Goal: Transaction & Acquisition: Download file/media

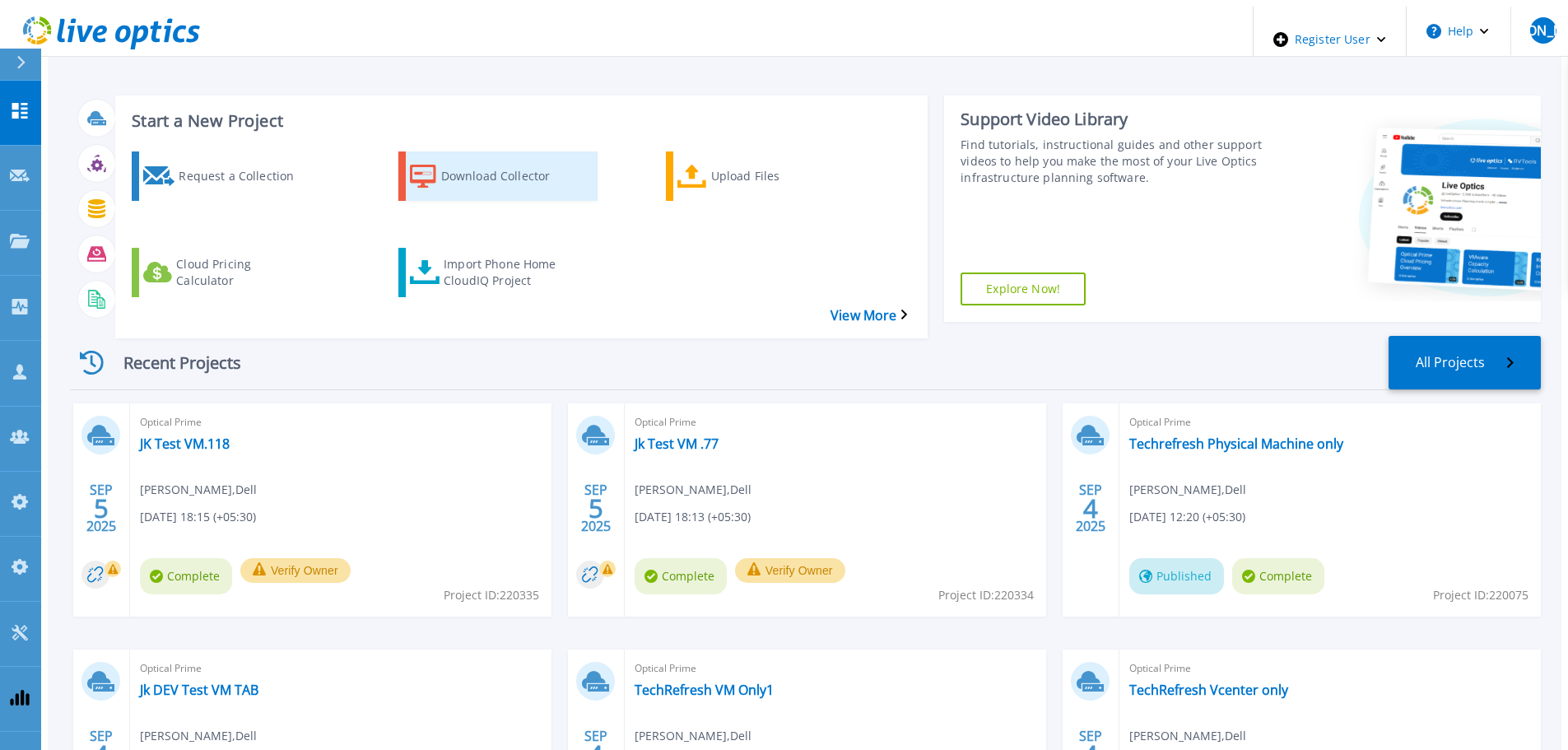
click at [514, 172] on div "Download Collector" at bounding box center [507, 175] width 132 height 42
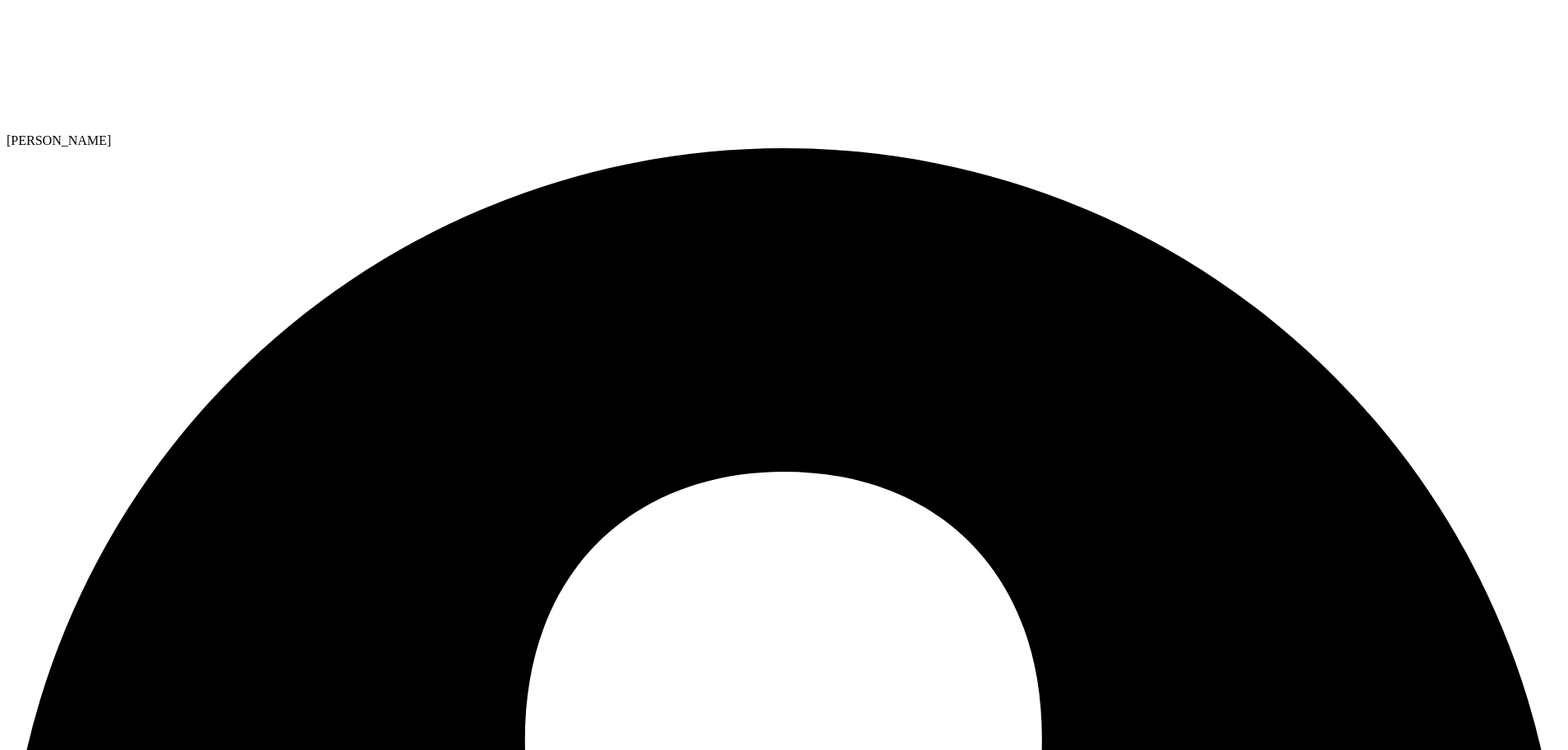
drag, startPoint x: 383, startPoint y: 200, endPoint x: 381, endPoint y: 220, distance: 20.1
click at [6, 6] on use at bounding box center [6, 6] width 0 height 0
